Goal: Navigation & Orientation: Find specific page/section

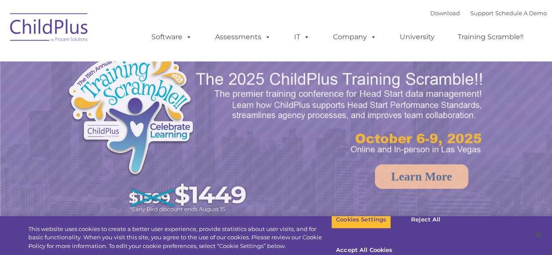
select select "MEDIUM"
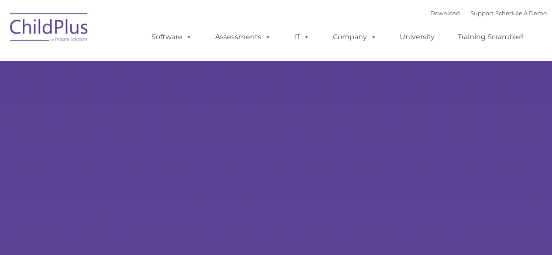
click at [438, 9] on div "Download Support | Schedule A Demo " at bounding box center [488, 13] width 116 height 13
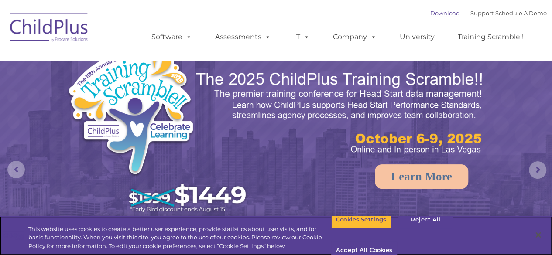
select select "MEDIUM"
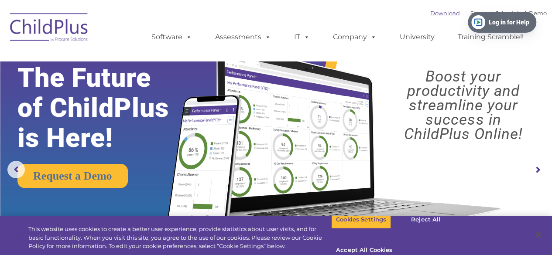
click at [430, 13] on link "Download" at bounding box center [445, 13] width 30 height 7
